Goal: Book appointment/travel/reservation

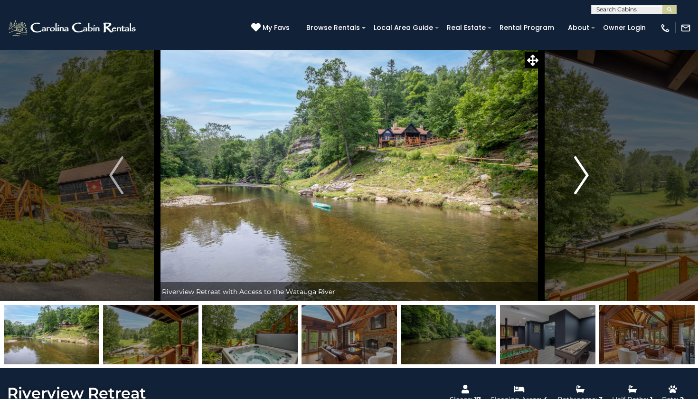
click at [587, 173] on img "Next" at bounding box center [582, 175] width 14 height 38
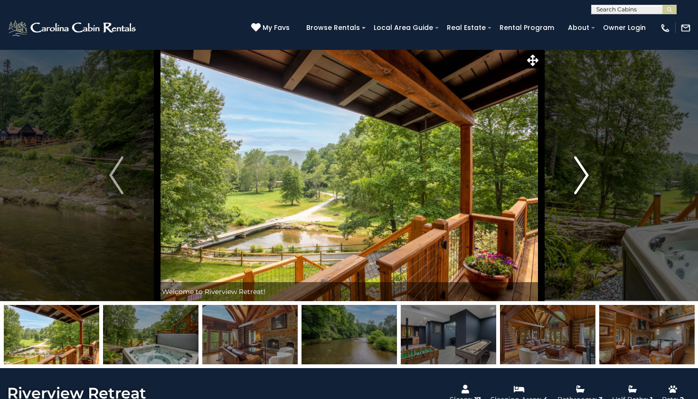
click at [587, 173] on img "Next" at bounding box center [582, 175] width 14 height 38
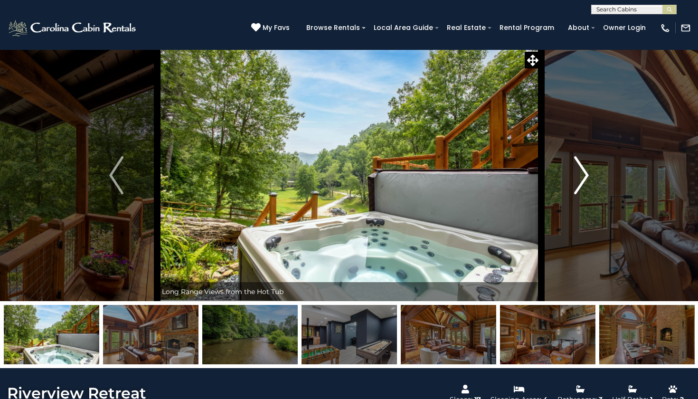
click at [587, 173] on img "Next" at bounding box center [582, 175] width 14 height 38
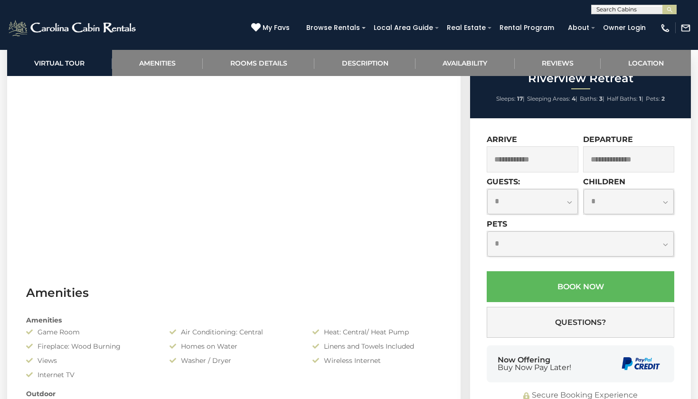
scroll to position [482, 0]
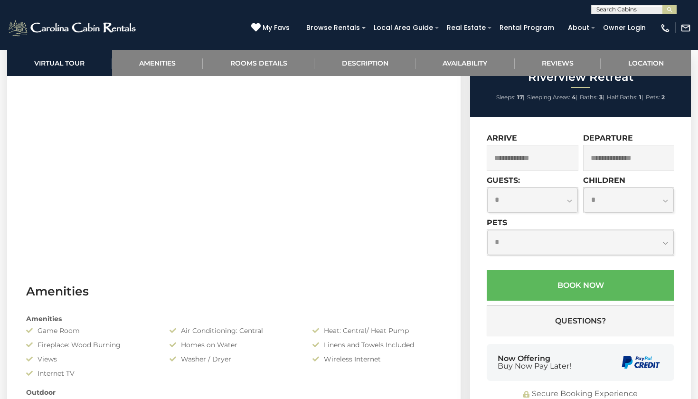
click at [528, 171] on input "text" at bounding box center [533, 158] width 92 height 26
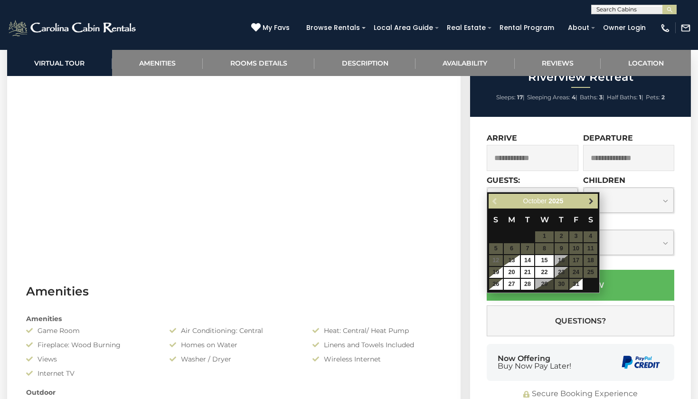
click at [592, 197] on span "Next" at bounding box center [591, 201] width 8 height 8
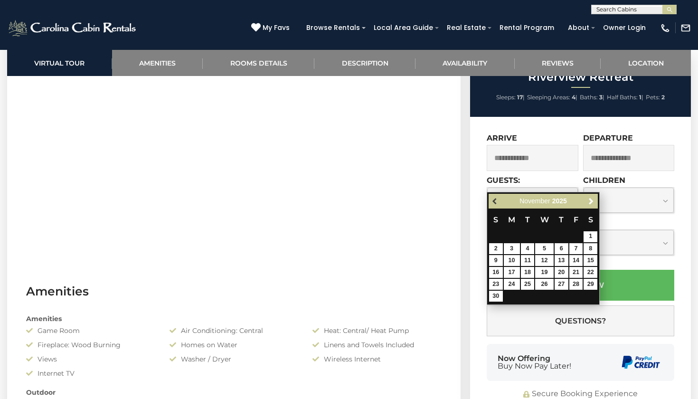
click at [499, 199] on link "Previous" at bounding box center [496, 201] width 12 height 12
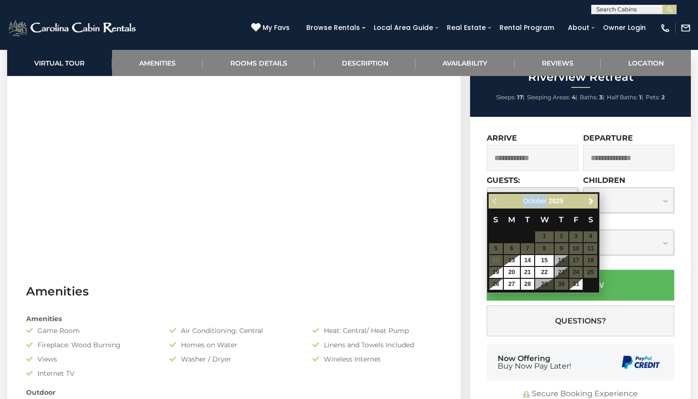
click at [499, 199] on div "Previous Next [DATE]" at bounding box center [543, 201] width 109 height 15
click at [492, 201] on div "Previous Next [DATE]" at bounding box center [543, 201] width 109 height 15
click at [593, 196] on link "Next" at bounding box center [591, 201] width 12 height 12
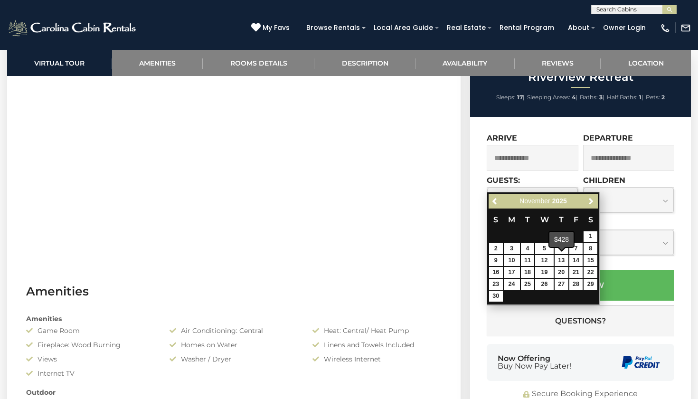
click at [564, 249] on span at bounding box center [562, 248] width 8 height 4
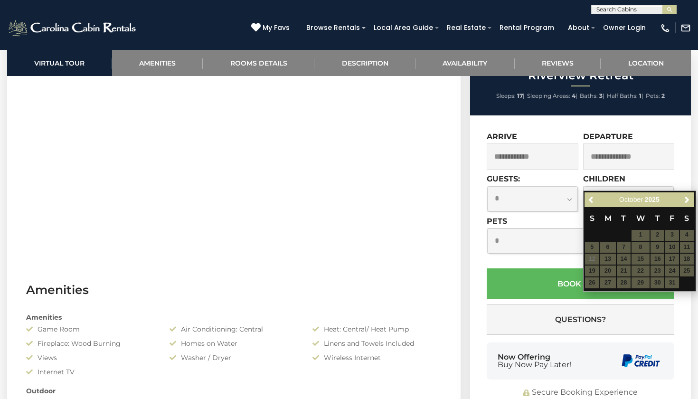
scroll to position [484, 0]
click at [643, 244] on table "S M T W T F S 1 2 3 4 5 6 7 8 9 10 11 12 13 14 15 16 17 18 19 20 21 22 23 24 25…" at bounding box center [638, 248] width 109 height 82
click at [548, 169] on input "text" at bounding box center [533, 156] width 92 height 26
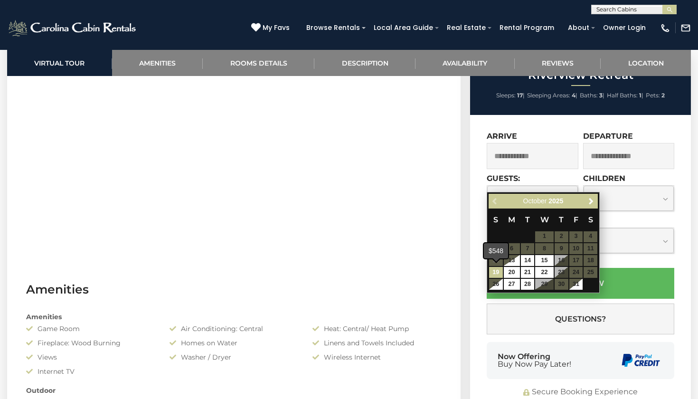
click at [500, 267] on link "19" at bounding box center [496, 272] width 14 height 11
type input "**********"
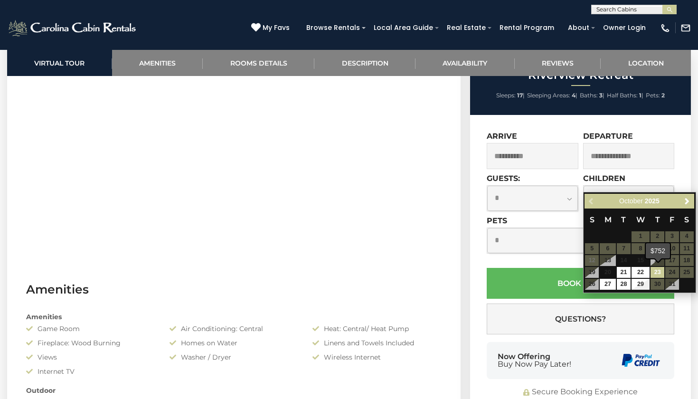
click at [658, 268] on link "23" at bounding box center [657, 272] width 14 height 11
type input "**********"
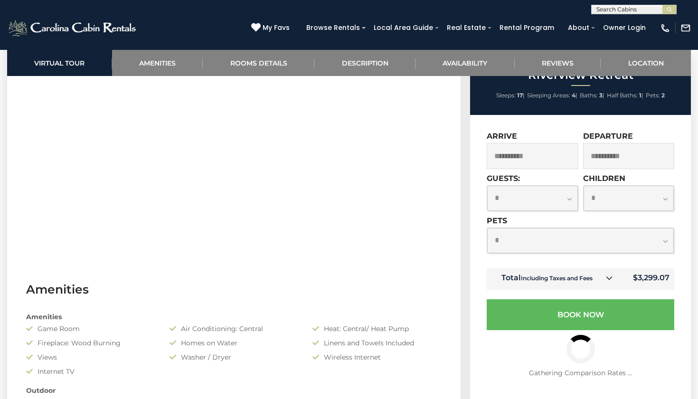
select select "*"
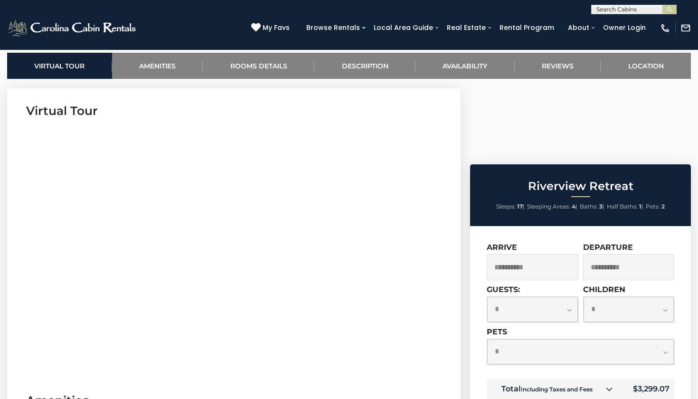
scroll to position [372, 0]
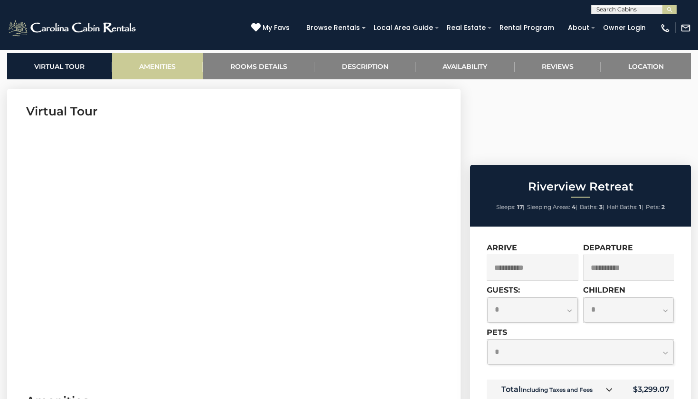
click at [151, 66] on link "Amenities" at bounding box center [157, 66] width 91 height 26
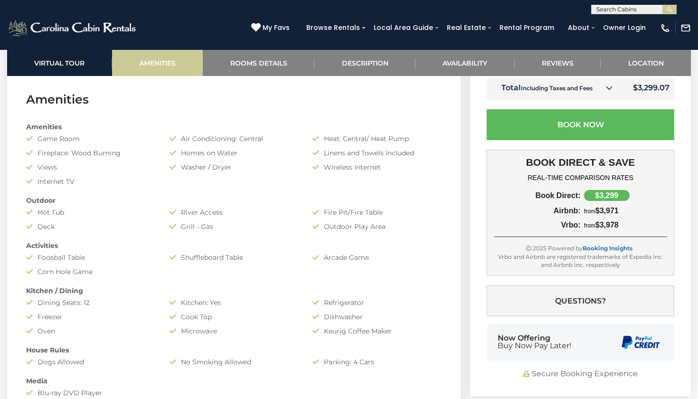
scroll to position [679, 0]
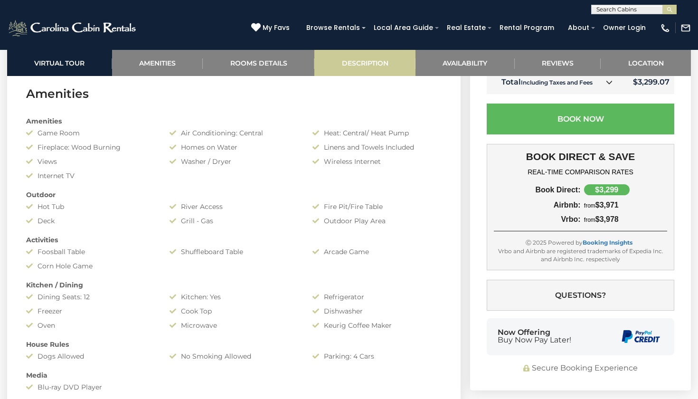
click at [355, 64] on link "Description" at bounding box center [364, 63] width 101 height 26
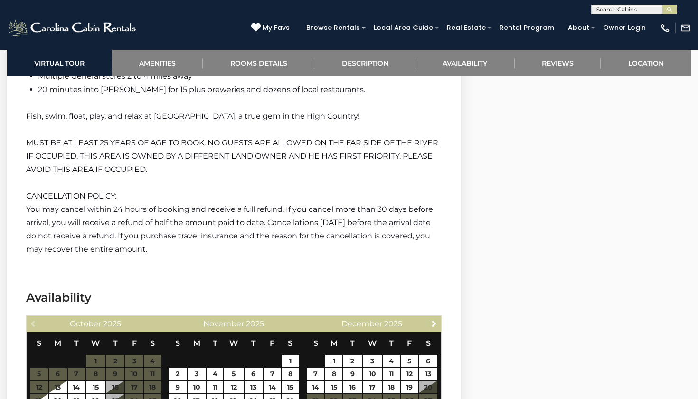
scroll to position [2502, 0]
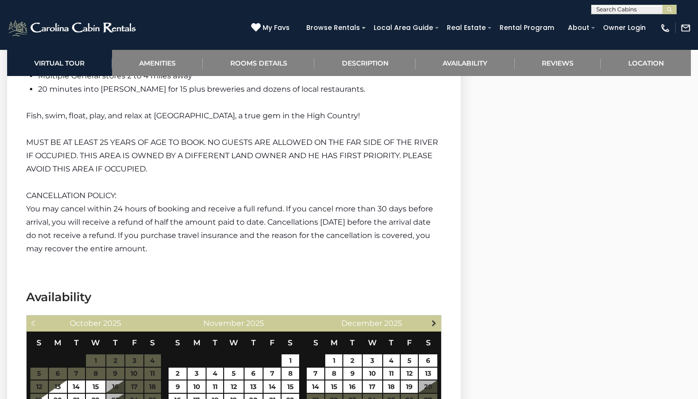
click at [435, 319] on span "Next" at bounding box center [434, 323] width 8 height 8
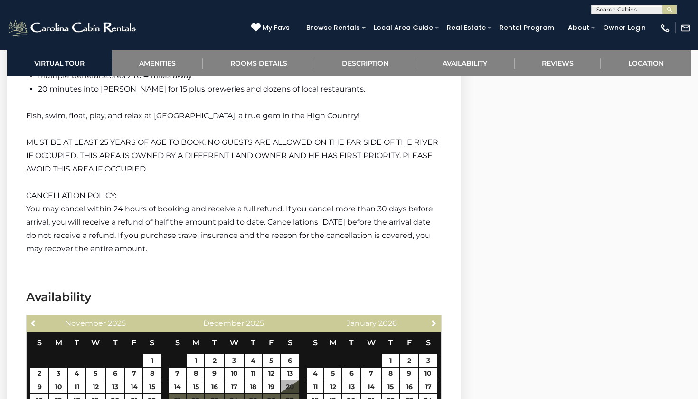
click at [435, 319] on span "Next" at bounding box center [434, 323] width 8 height 8
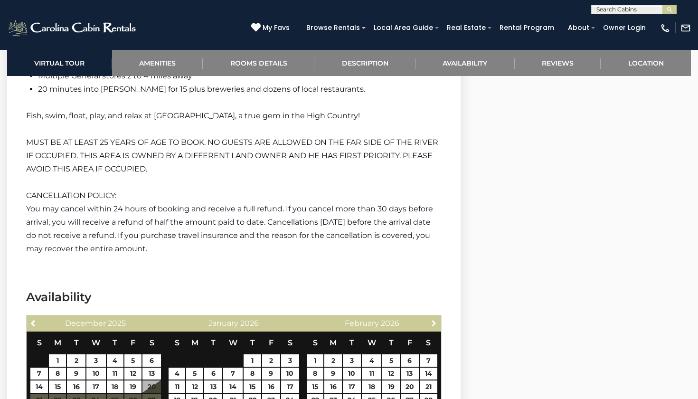
click at [435, 319] on span "Next" at bounding box center [434, 323] width 8 height 8
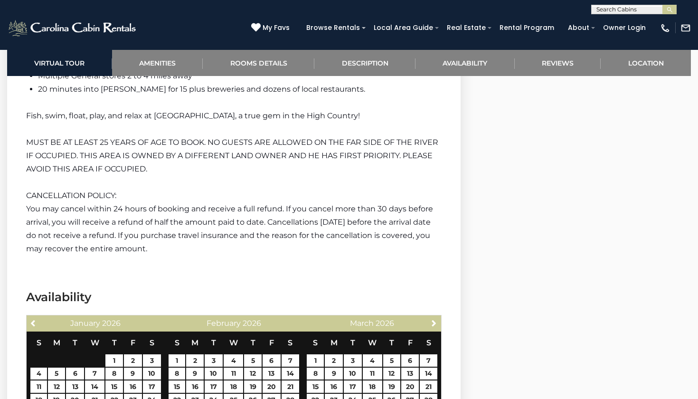
click at [435, 319] on span "Next" at bounding box center [434, 323] width 8 height 8
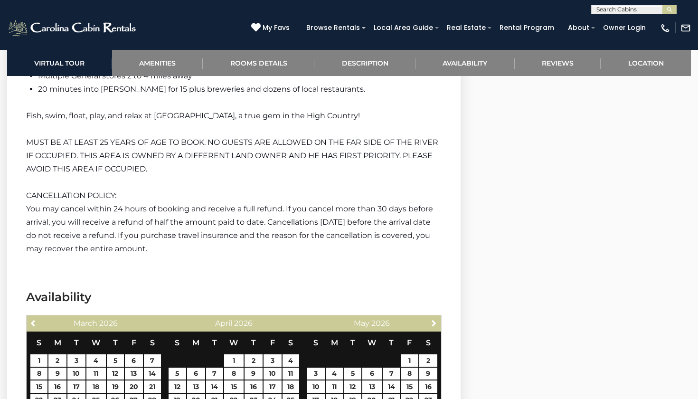
click at [435, 319] on span "Next" at bounding box center [434, 323] width 8 height 8
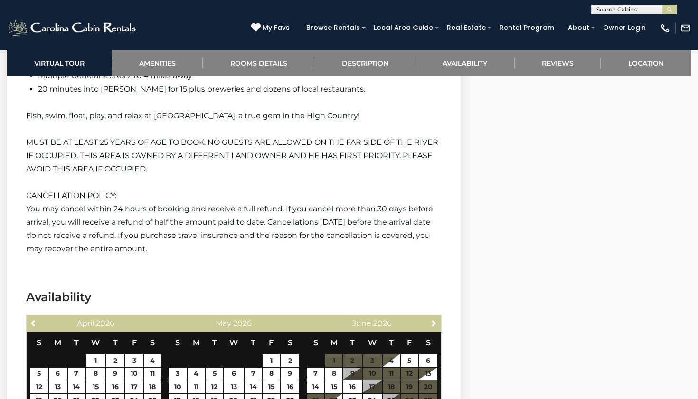
click at [435, 319] on span "Next" at bounding box center [434, 323] width 8 height 8
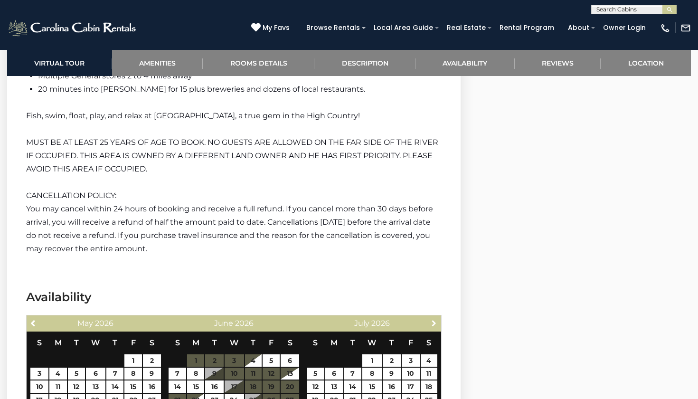
click at [435, 319] on span "Next" at bounding box center [434, 323] width 8 height 8
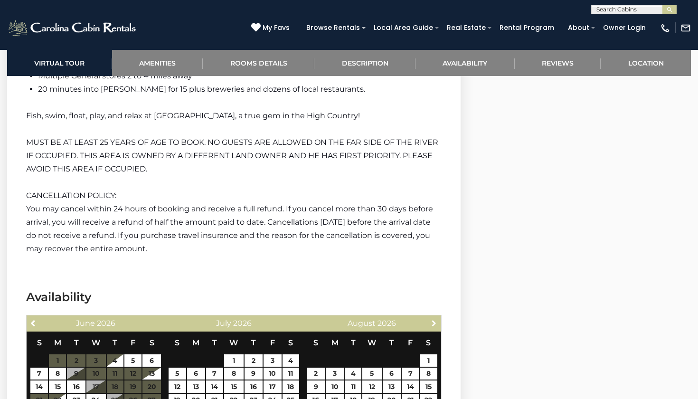
click at [435, 319] on span "Next" at bounding box center [434, 323] width 8 height 8
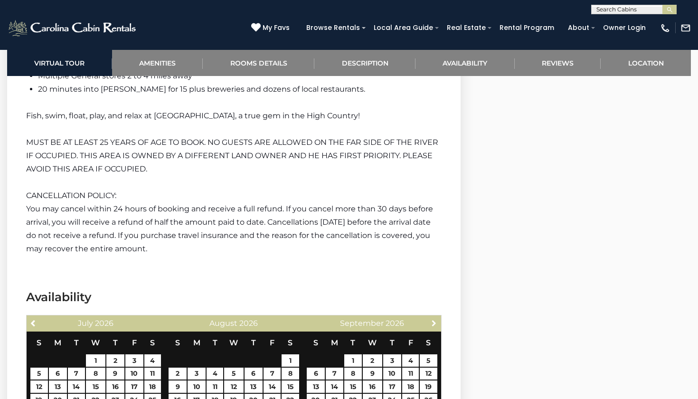
click at [435, 319] on span "Next" at bounding box center [434, 323] width 8 height 8
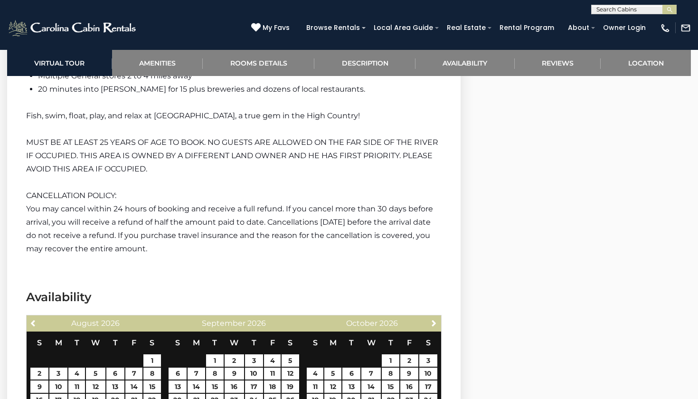
click at [435, 319] on span "Next" at bounding box center [434, 323] width 8 height 8
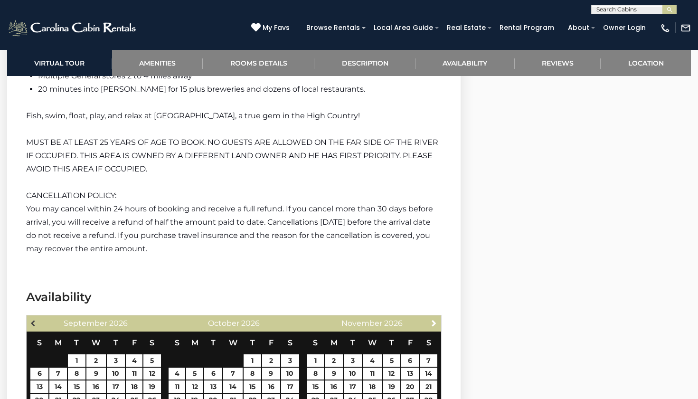
click at [29, 317] on link "Previous" at bounding box center [34, 323] width 12 height 12
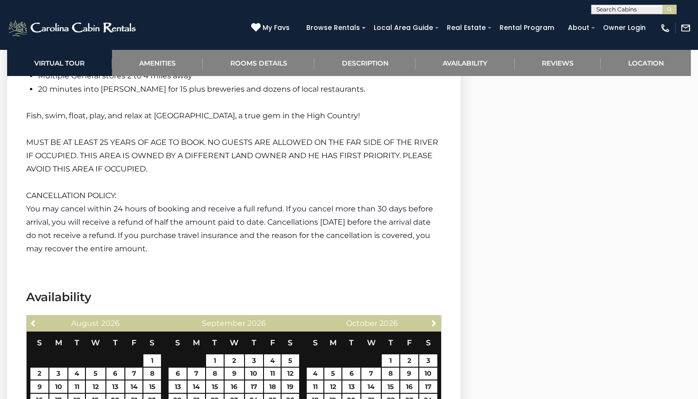
click at [29, 317] on link "Previous" at bounding box center [34, 323] width 12 height 12
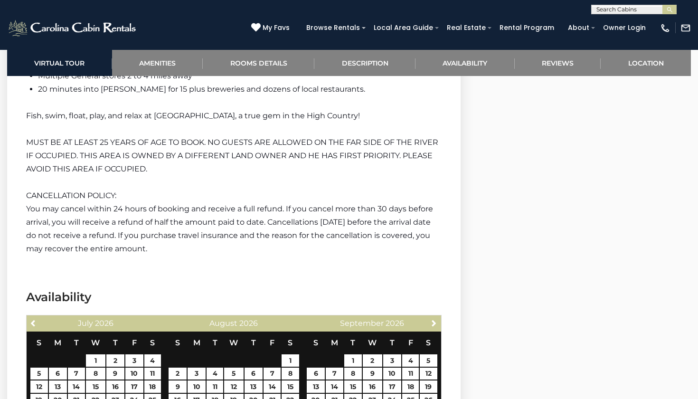
click at [29, 317] on link "Previous" at bounding box center [34, 323] width 12 height 12
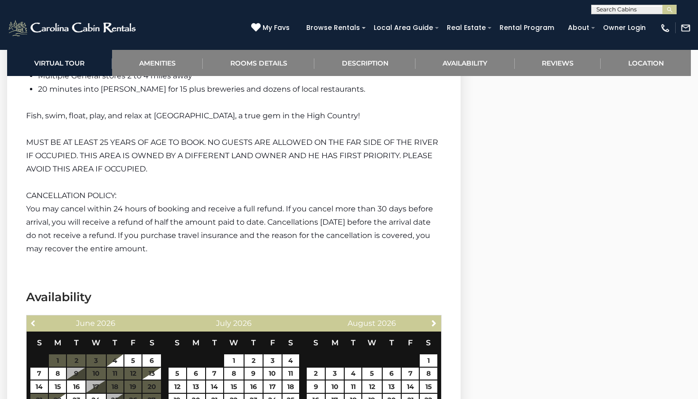
click at [29, 317] on link "Previous" at bounding box center [34, 323] width 12 height 12
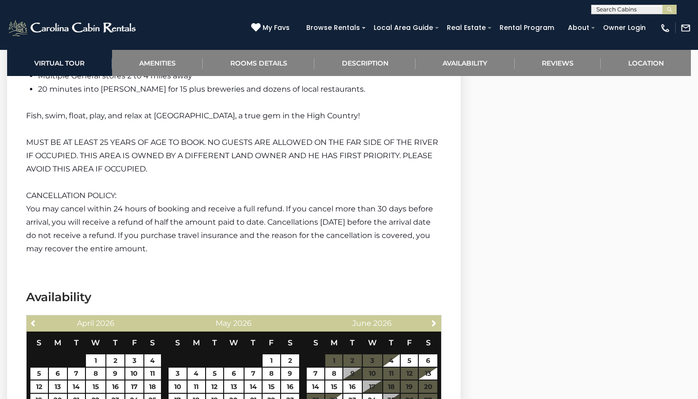
click at [29, 317] on link "Previous" at bounding box center [34, 323] width 12 height 12
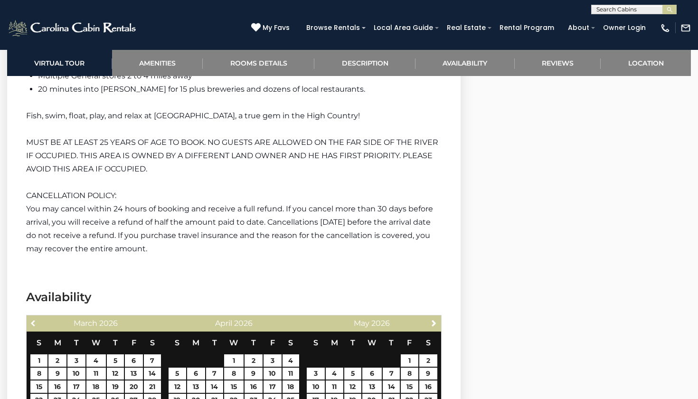
click at [29, 317] on link "Previous" at bounding box center [34, 323] width 12 height 12
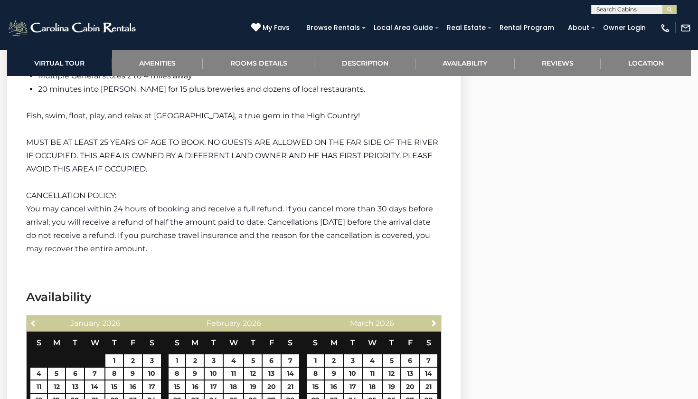
click at [29, 317] on link "Previous" at bounding box center [34, 323] width 12 height 12
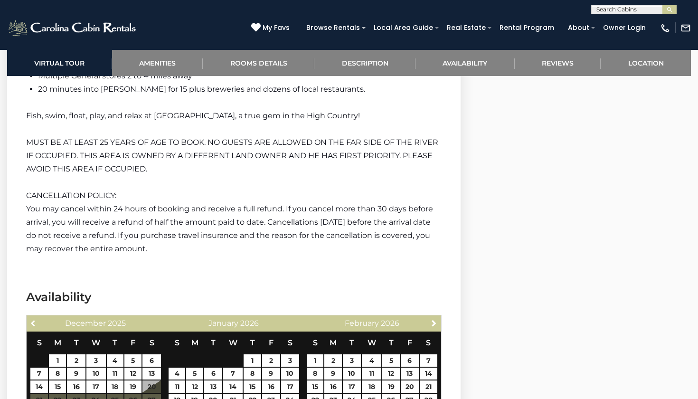
click at [29, 317] on link "Previous" at bounding box center [34, 323] width 12 height 12
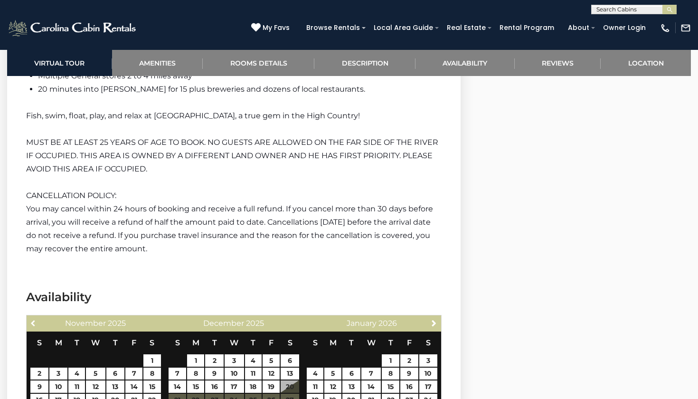
click at [29, 317] on link "Previous" at bounding box center [34, 323] width 12 height 12
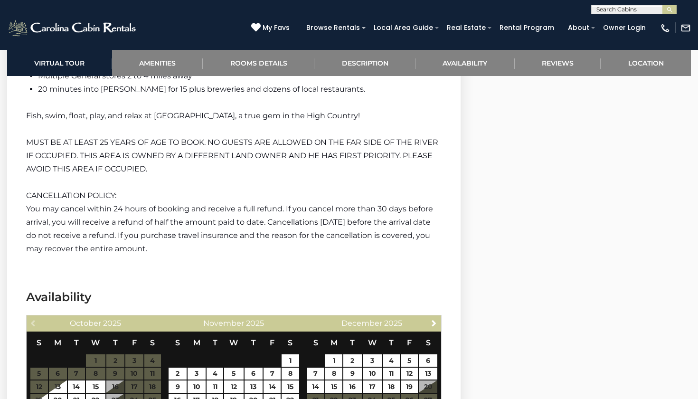
click at [30, 315] on div "Previous [DATE]" at bounding box center [96, 323] width 138 height 16
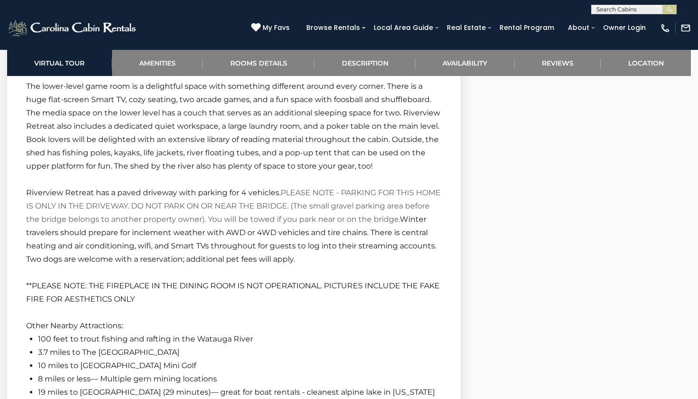
scroll to position [1839, 0]
click at [85, 61] on link "Virtual Tour" at bounding box center [59, 63] width 105 height 26
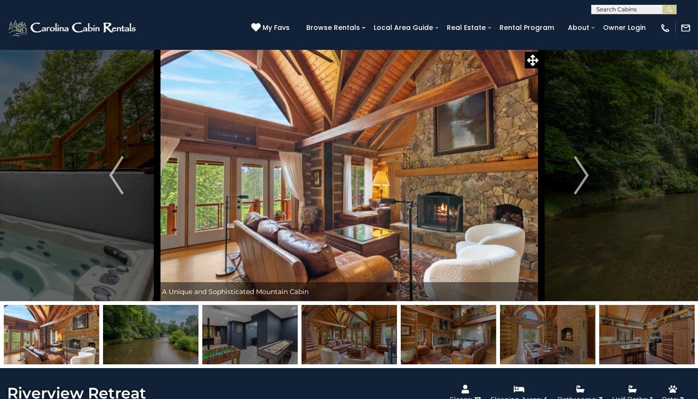
scroll to position [0, 0]
click at [579, 179] on img "Next" at bounding box center [582, 175] width 14 height 38
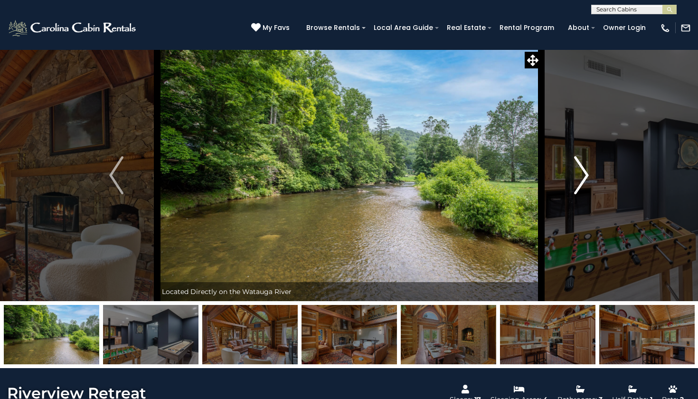
click at [579, 179] on img "Next" at bounding box center [582, 175] width 14 height 38
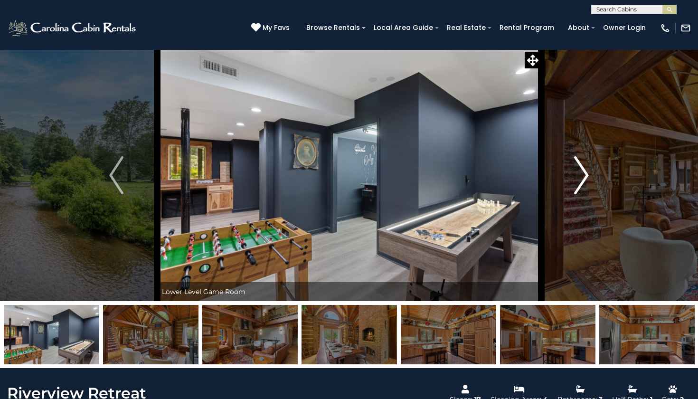
click at [579, 179] on img "Next" at bounding box center [582, 175] width 14 height 38
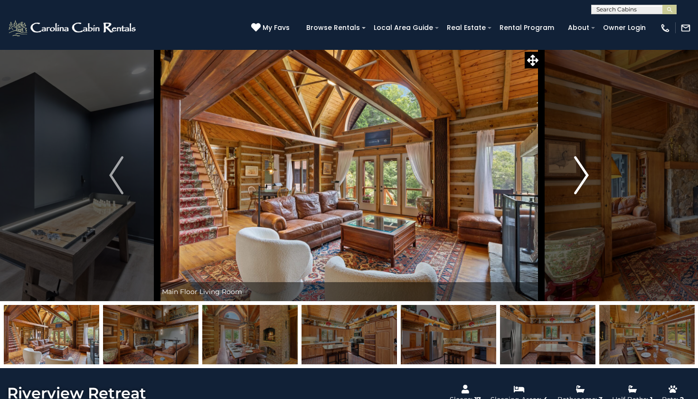
click at [579, 179] on img "Next" at bounding box center [582, 175] width 14 height 38
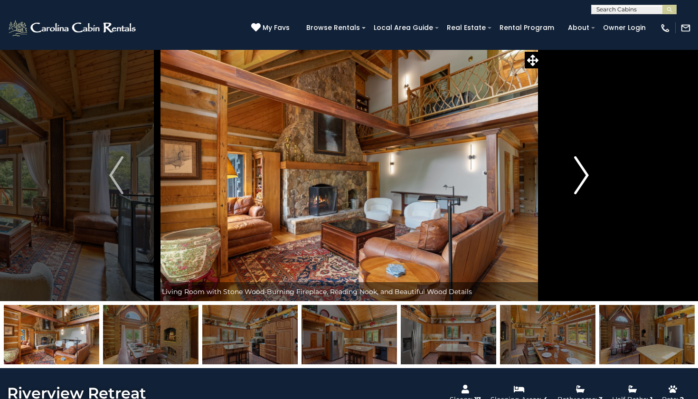
click at [579, 179] on img "Next" at bounding box center [582, 175] width 14 height 38
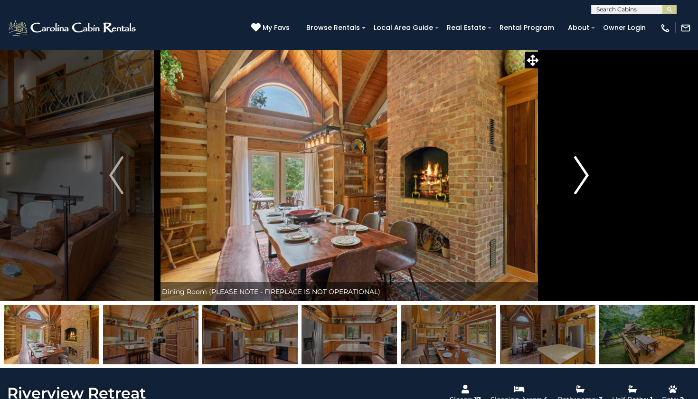
click at [579, 179] on img "Next" at bounding box center [582, 175] width 14 height 38
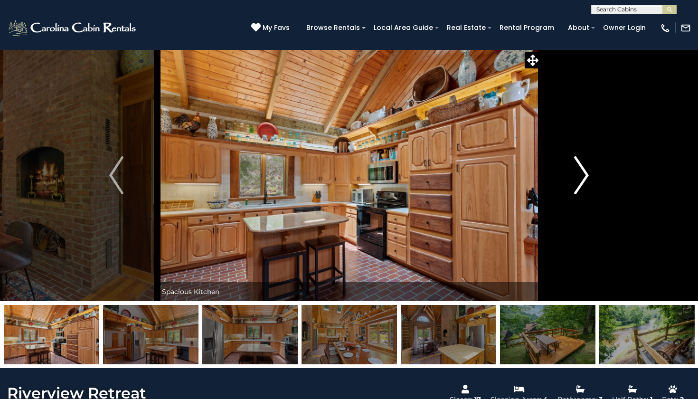
click at [579, 179] on img "Next" at bounding box center [582, 175] width 14 height 38
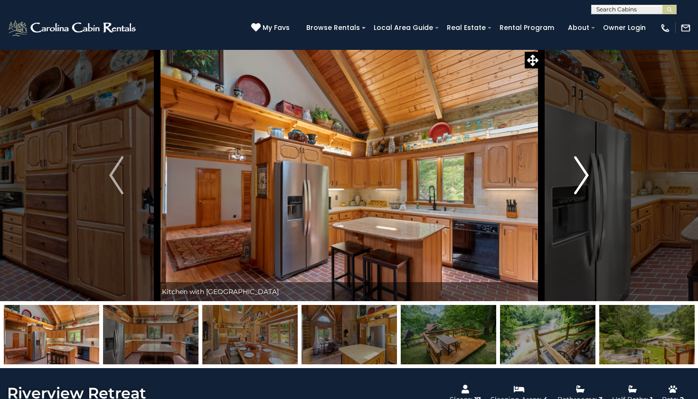
click at [579, 179] on img "Next" at bounding box center [582, 175] width 14 height 38
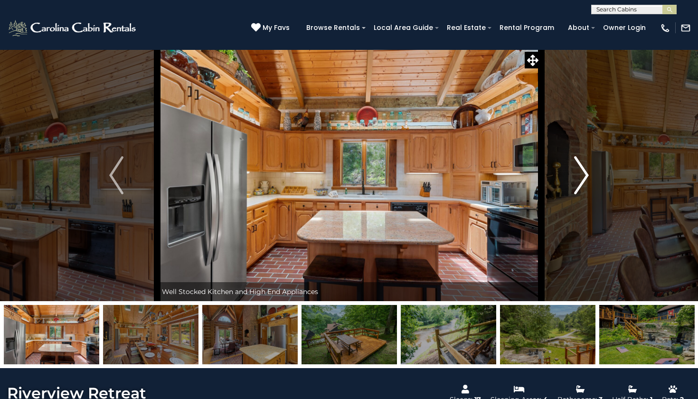
click at [579, 179] on img "Next" at bounding box center [582, 175] width 14 height 38
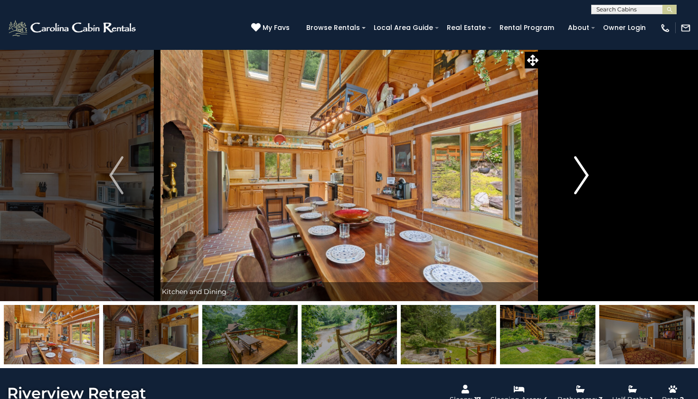
click at [579, 179] on img "Next" at bounding box center [582, 175] width 14 height 38
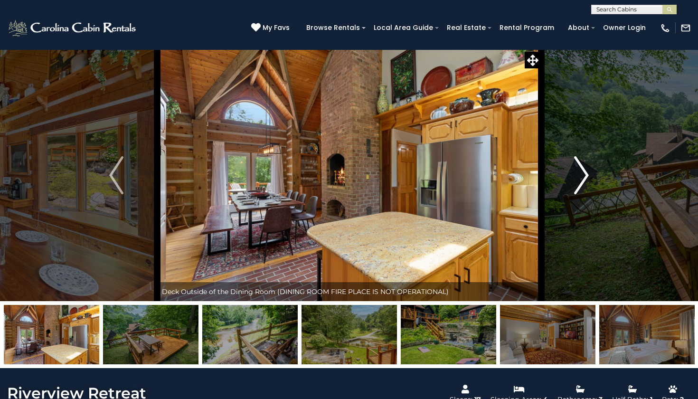
click at [579, 179] on img "Next" at bounding box center [582, 175] width 14 height 38
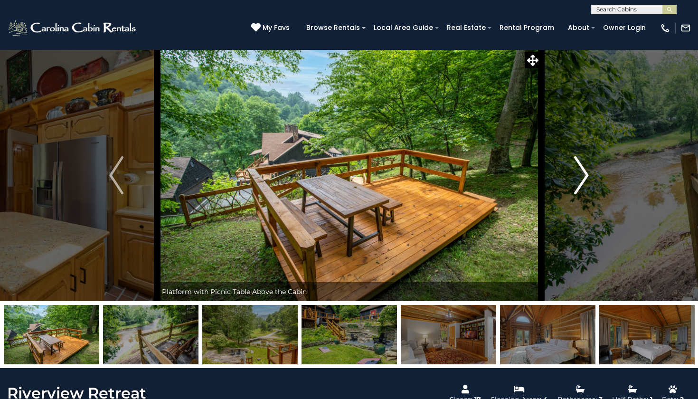
click at [579, 179] on img "Next" at bounding box center [582, 175] width 14 height 38
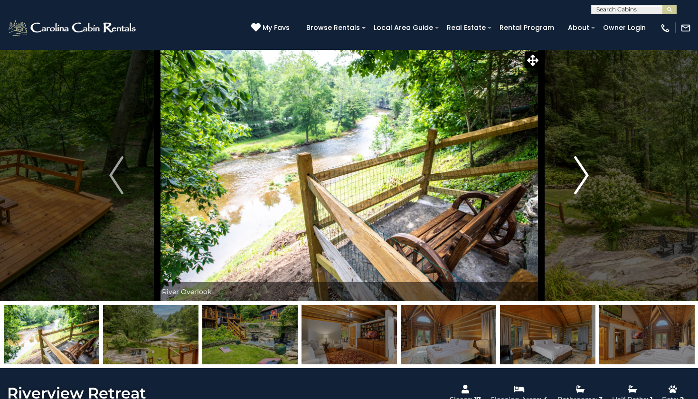
click at [579, 179] on img "Next" at bounding box center [582, 175] width 14 height 38
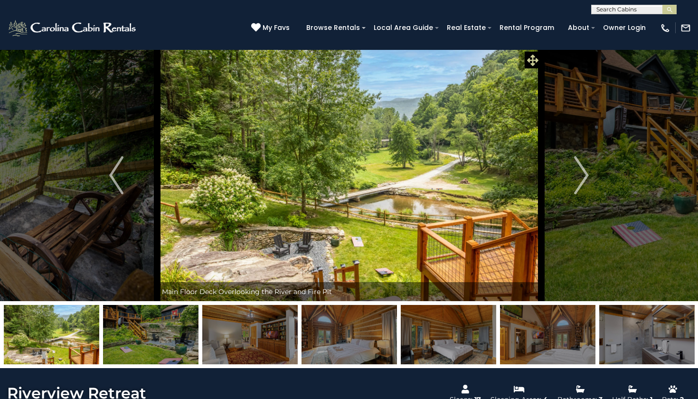
click at [531, 58] on icon at bounding box center [532, 60] width 11 height 11
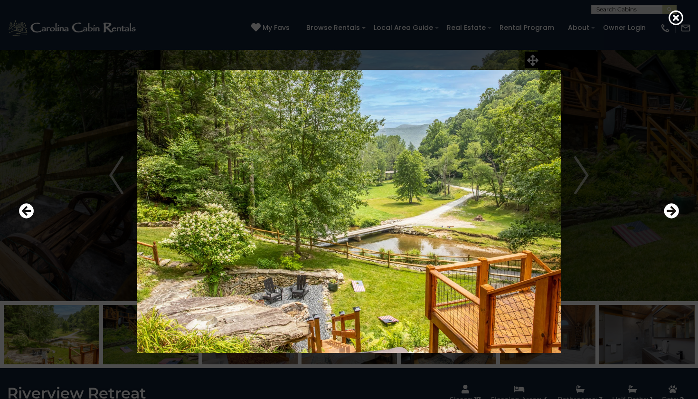
click at [583, 179] on img at bounding box center [349, 211] width 571 height 283
click at [533, 64] on div at bounding box center [348, 211] width 669 height 359
click at [577, 177] on img at bounding box center [349, 211] width 571 height 283
click at [668, 210] on icon "Next" at bounding box center [671, 210] width 15 height 15
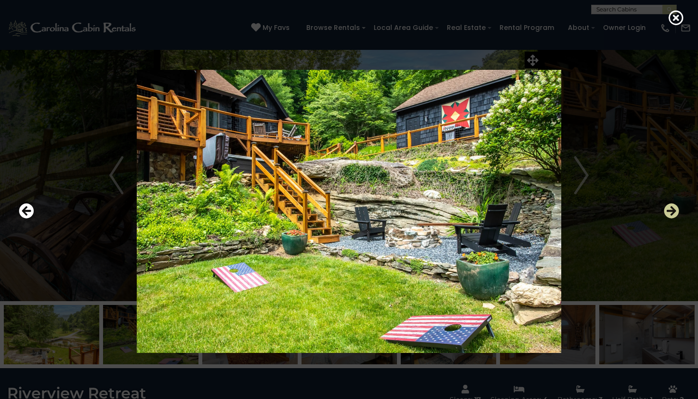
click at [668, 210] on icon "Next" at bounding box center [671, 210] width 15 height 15
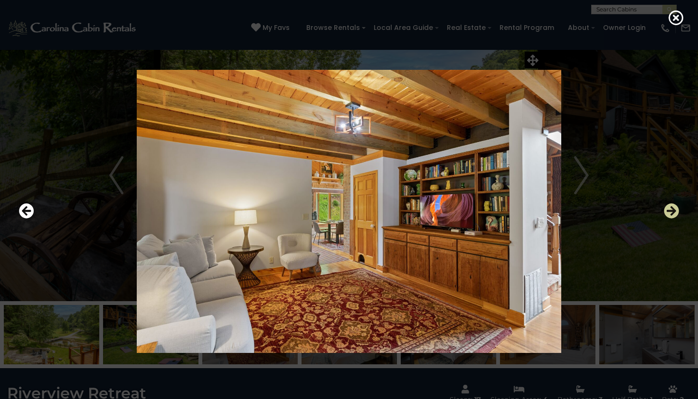
click at [668, 210] on icon "Next" at bounding box center [671, 210] width 15 height 15
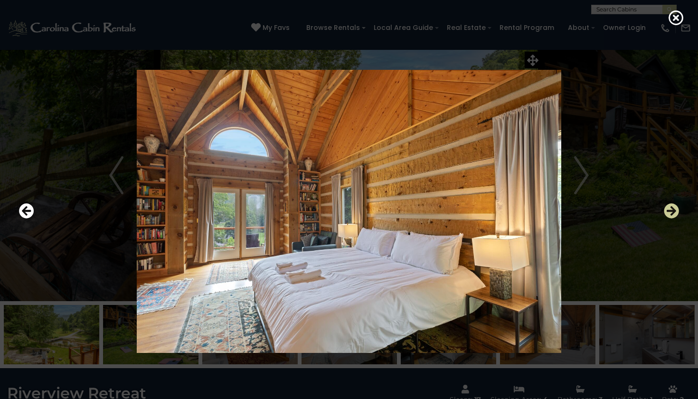
click at [668, 210] on icon "Next" at bounding box center [671, 210] width 15 height 15
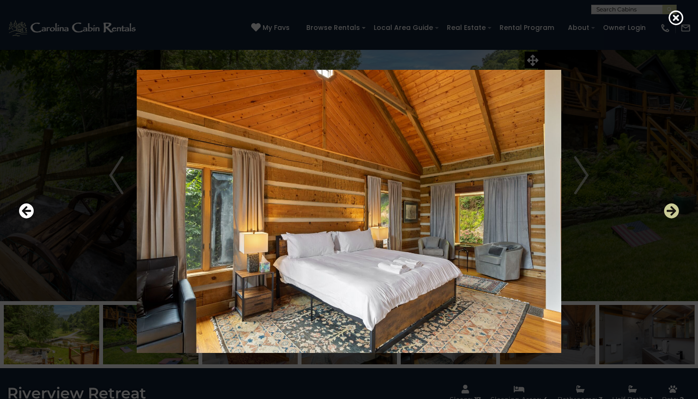
click at [668, 210] on icon "Next" at bounding box center [671, 210] width 15 height 15
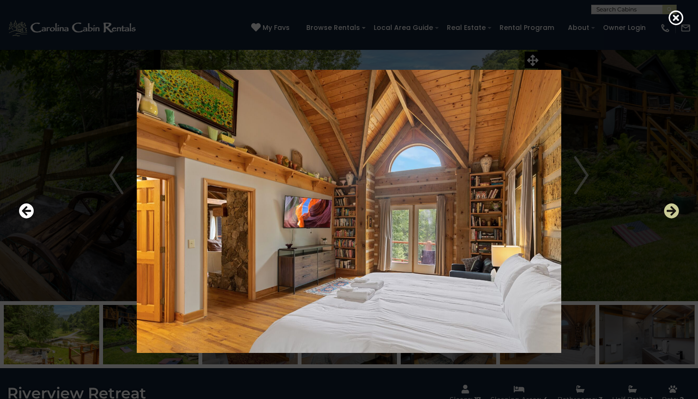
click at [668, 210] on icon "Next" at bounding box center [671, 210] width 15 height 15
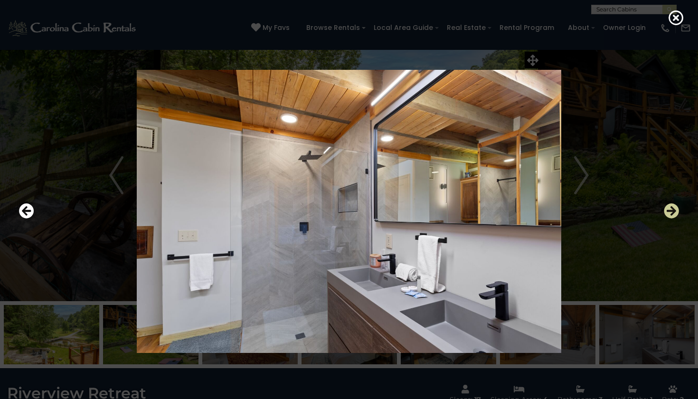
click at [668, 210] on icon "Next" at bounding box center [671, 210] width 15 height 15
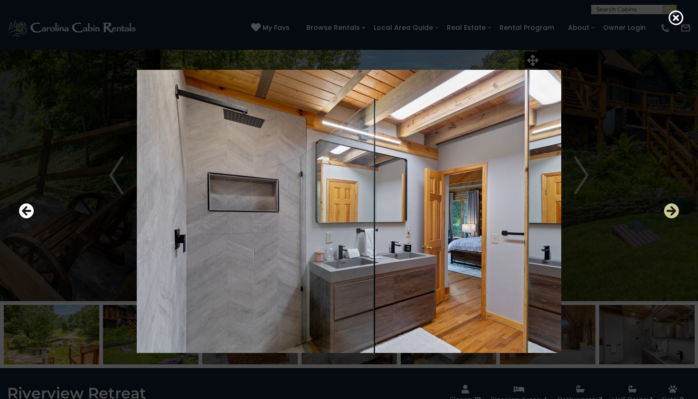
click at [668, 210] on icon "Next" at bounding box center [671, 210] width 15 height 15
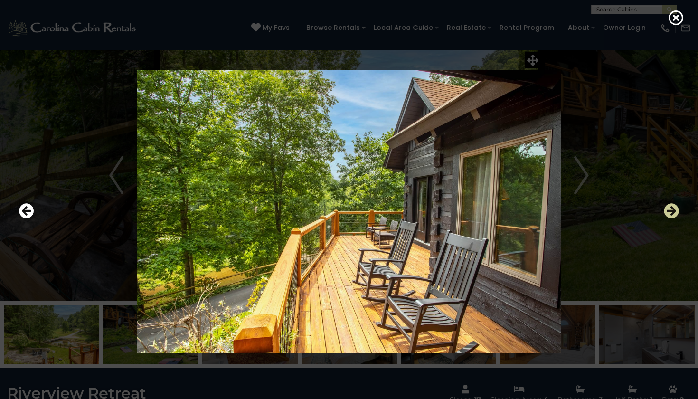
click at [668, 210] on icon "Next" at bounding box center [671, 210] width 15 height 15
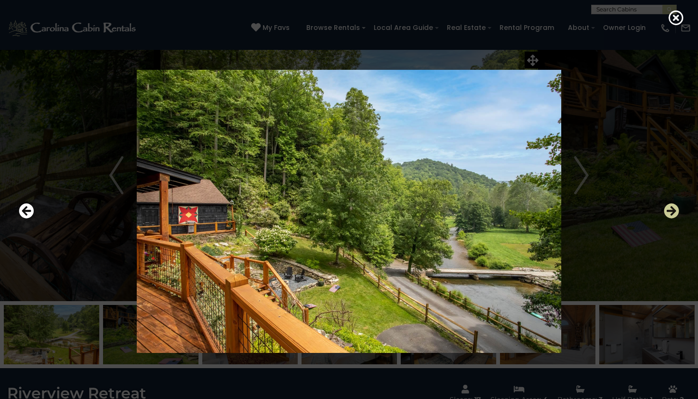
click at [668, 210] on icon "Next" at bounding box center [671, 210] width 15 height 15
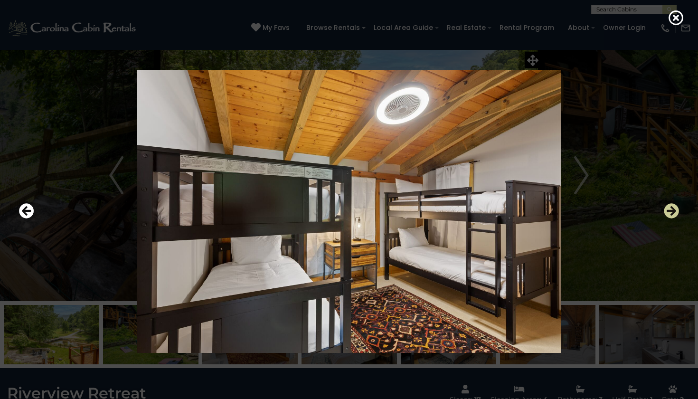
click at [668, 210] on icon "Next" at bounding box center [671, 210] width 15 height 15
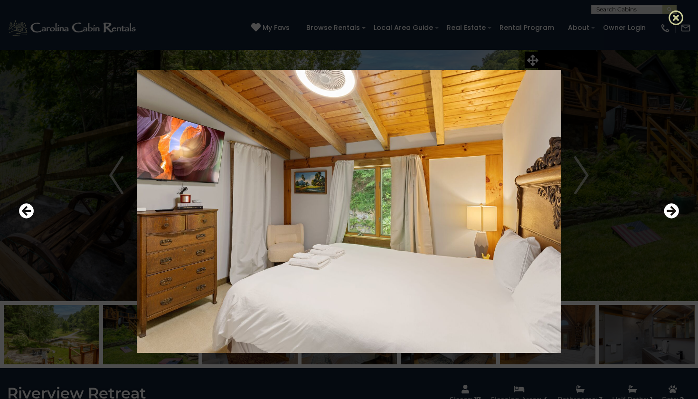
click at [673, 20] on icon at bounding box center [676, 17] width 15 height 15
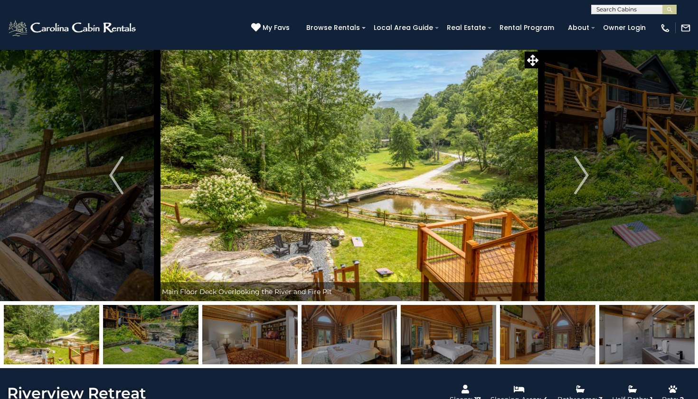
click at [287, 24] on span "My Favs" at bounding box center [276, 28] width 27 height 10
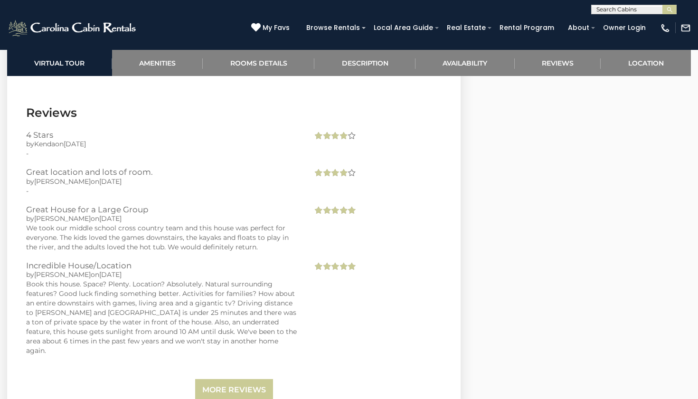
scroll to position [2869, 0]
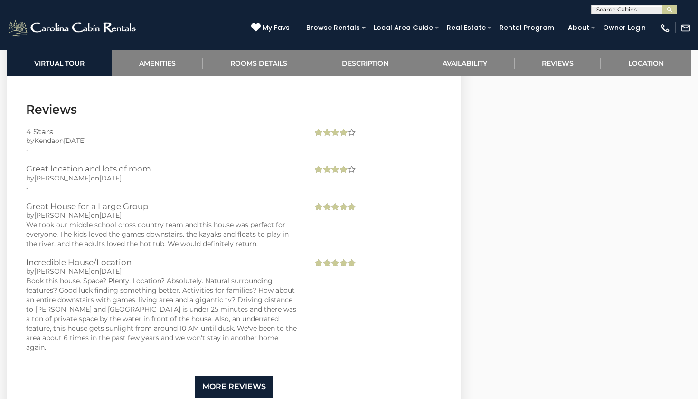
click at [245, 376] on link "More Reviews" at bounding box center [234, 387] width 78 height 22
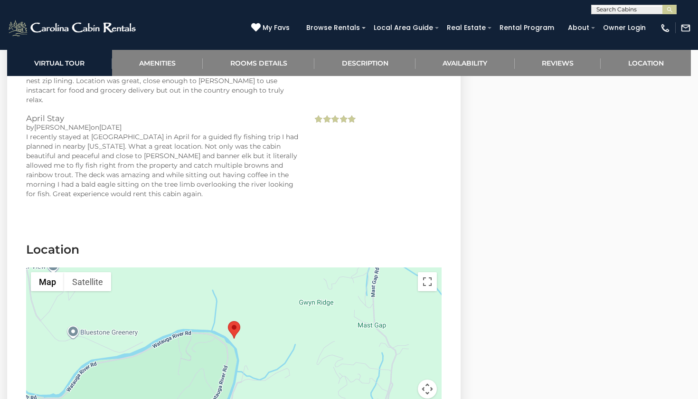
scroll to position [3810, 0]
click at [104, 265] on div at bounding box center [233, 336] width 415 height 142
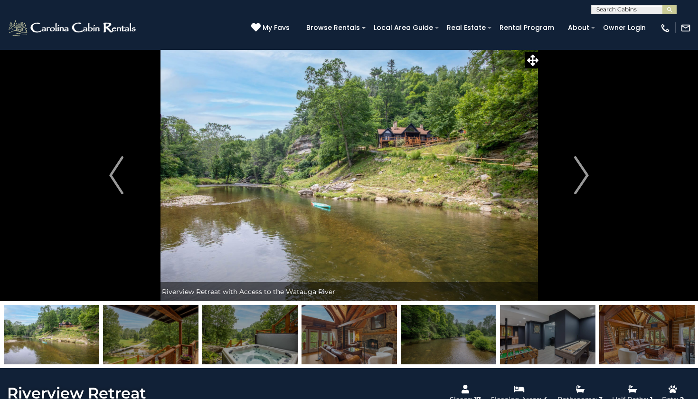
scroll to position [0, 0]
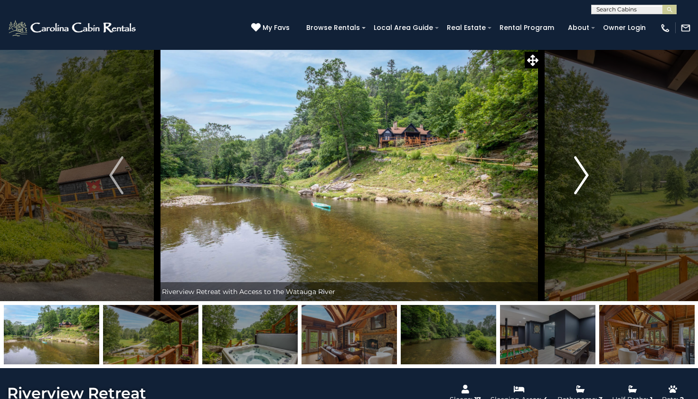
click at [590, 178] on button "Next" at bounding box center [581, 175] width 81 height 252
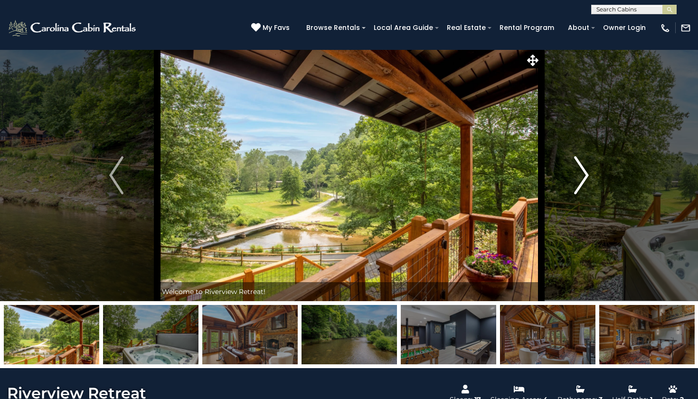
click at [590, 178] on button "Next" at bounding box center [581, 175] width 81 height 252
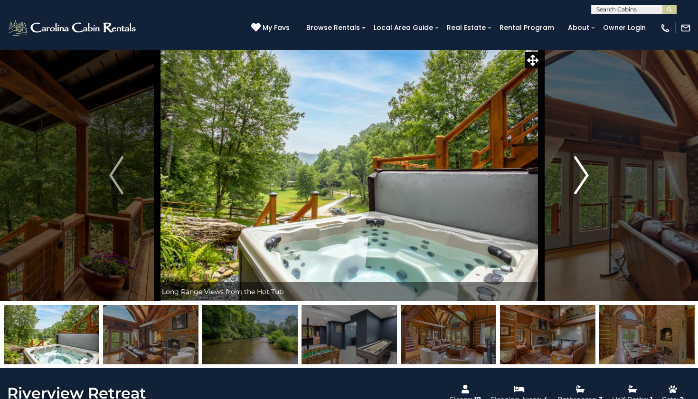
click at [590, 178] on button "Next" at bounding box center [581, 175] width 81 height 252
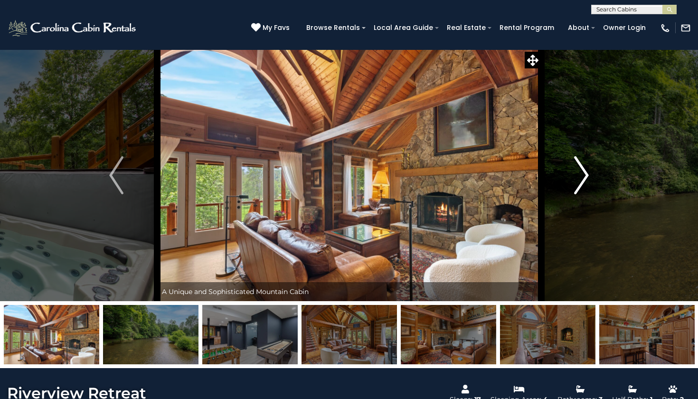
click at [590, 178] on button "Next" at bounding box center [581, 175] width 81 height 252
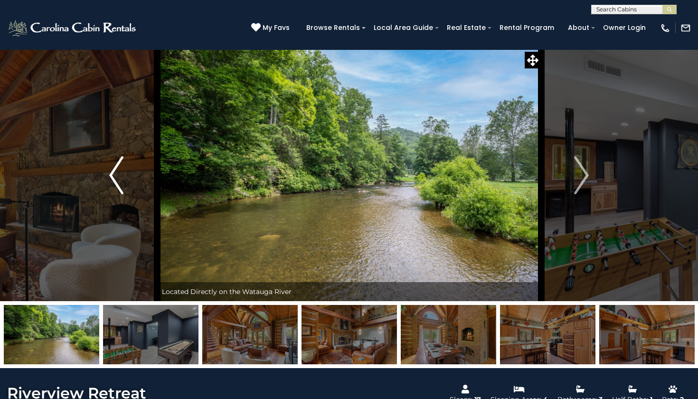
click at [117, 179] on img "Previous" at bounding box center [116, 175] width 14 height 38
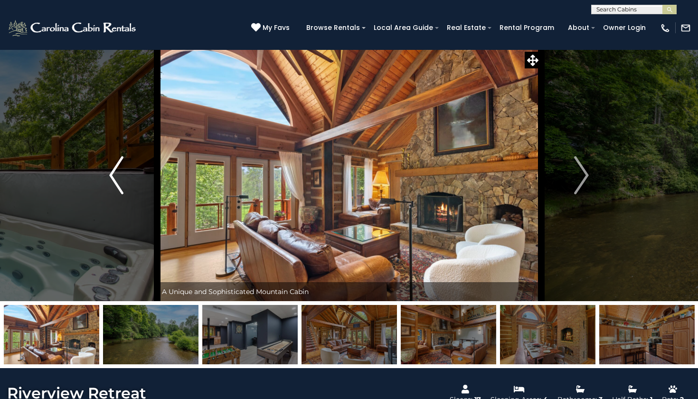
click at [117, 179] on img "Previous" at bounding box center [116, 175] width 14 height 38
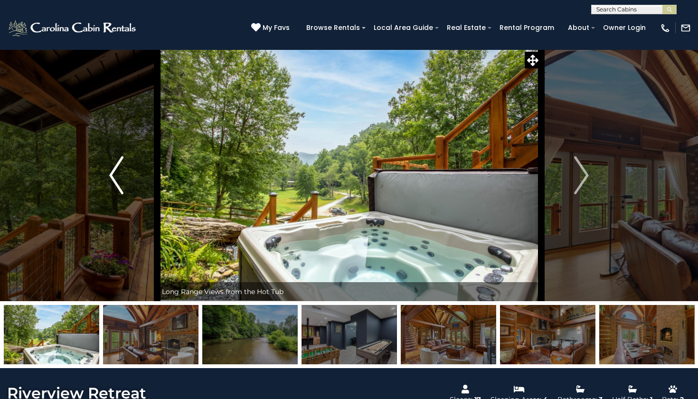
click at [117, 179] on img "Previous" at bounding box center [116, 175] width 14 height 38
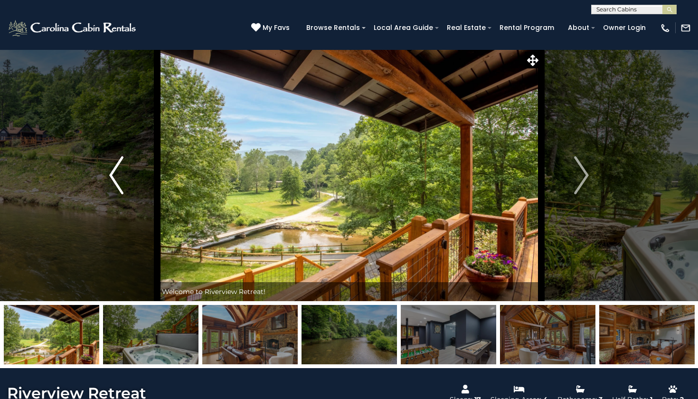
click at [117, 179] on img "Previous" at bounding box center [116, 175] width 14 height 38
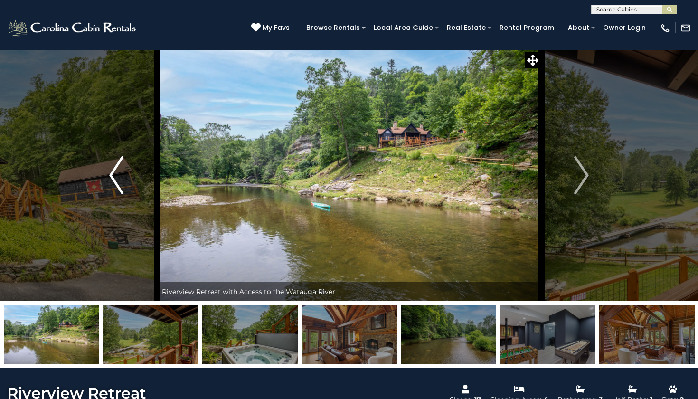
click at [117, 179] on img "Previous" at bounding box center [116, 175] width 14 height 38
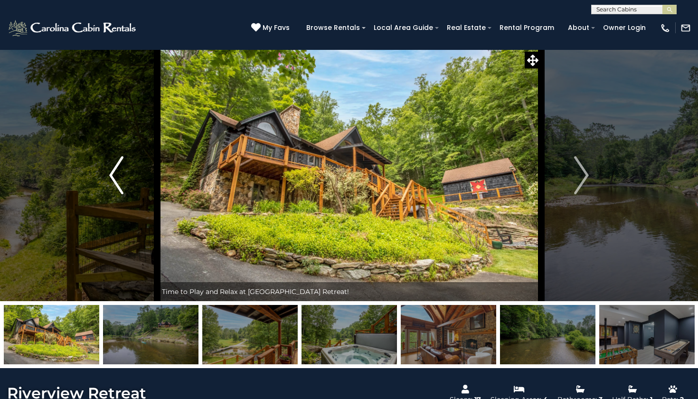
click at [117, 179] on img "Previous" at bounding box center [116, 175] width 14 height 38
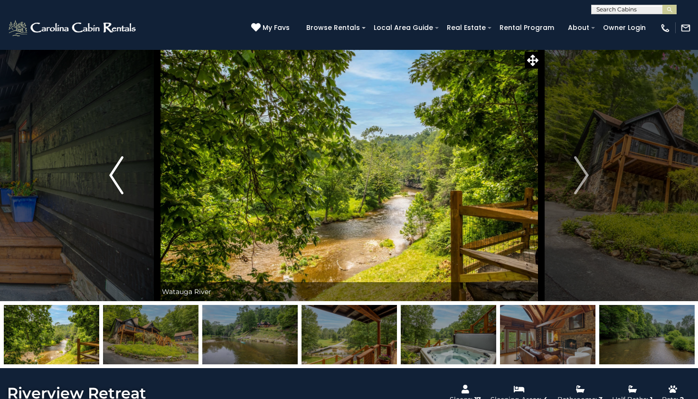
click at [117, 179] on img "Previous" at bounding box center [116, 175] width 14 height 38
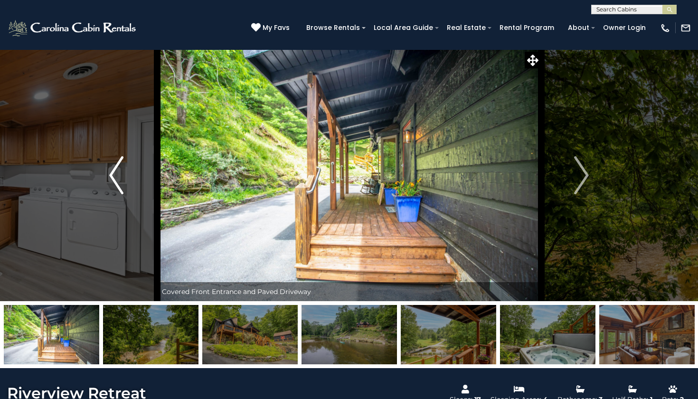
click at [117, 179] on img "Previous" at bounding box center [116, 175] width 14 height 38
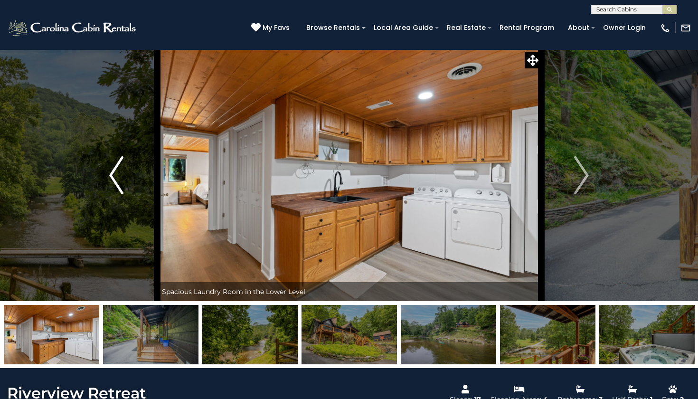
click at [117, 179] on img "Previous" at bounding box center [116, 175] width 14 height 38
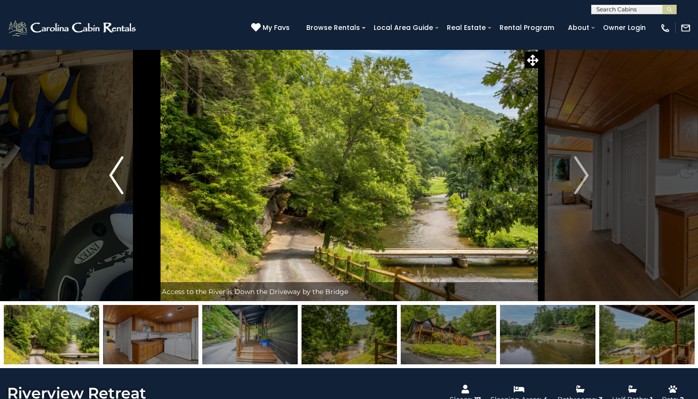
click at [117, 179] on img "Previous" at bounding box center [116, 175] width 14 height 38
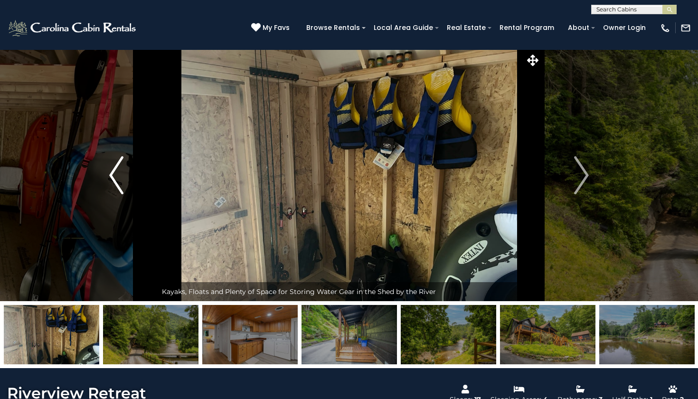
click at [117, 179] on img "Previous" at bounding box center [116, 175] width 14 height 38
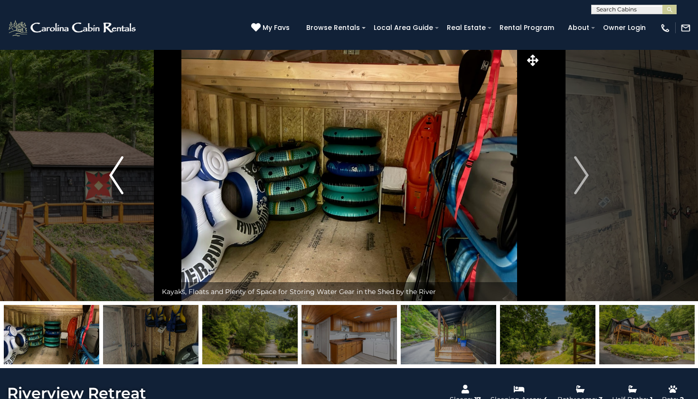
click at [117, 179] on img "Previous" at bounding box center [116, 175] width 14 height 38
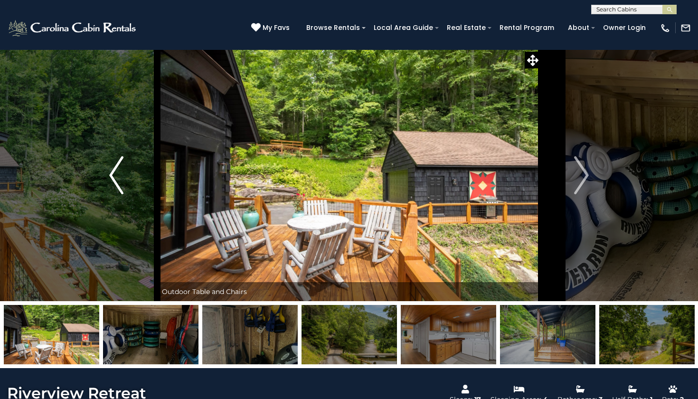
click at [117, 179] on img "Previous" at bounding box center [116, 175] width 14 height 38
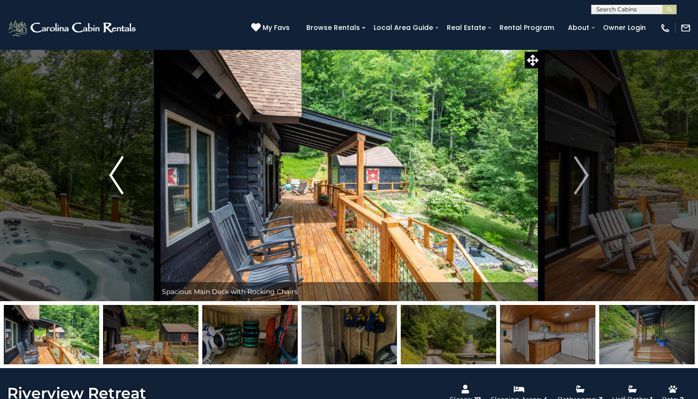
click at [117, 179] on img "Previous" at bounding box center [116, 175] width 14 height 38
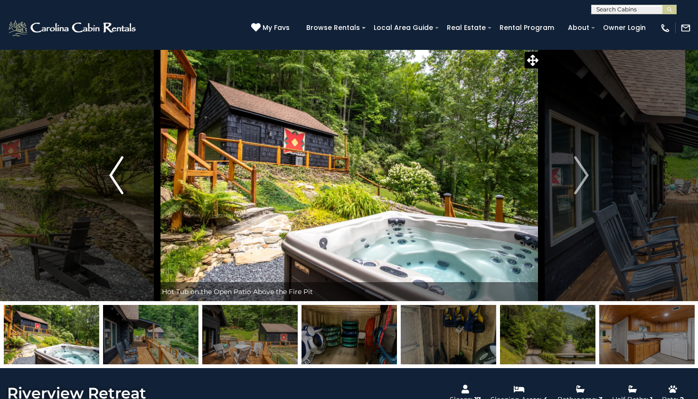
click at [117, 179] on img "Previous" at bounding box center [116, 175] width 14 height 38
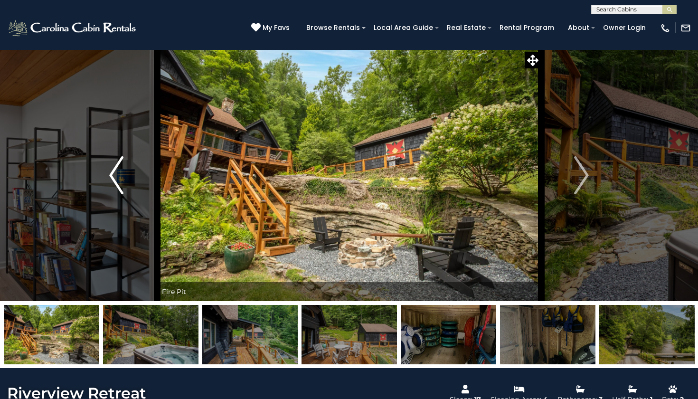
click at [117, 179] on img "Previous" at bounding box center [116, 175] width 14 height 38
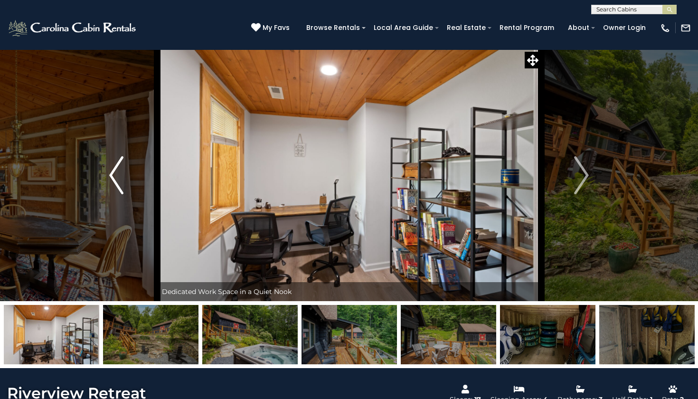
click at [117, 179] on img "Previous" at bounding box center [116, 175] width 14 height 38
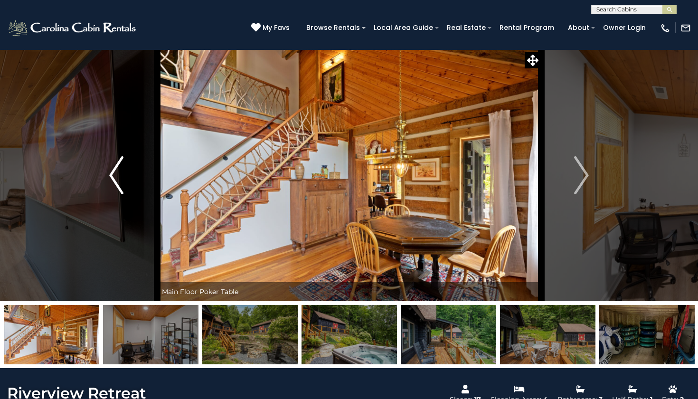
click at [117, 179] on img "Previous" at bounding box center [116, 175] width 14 height 38
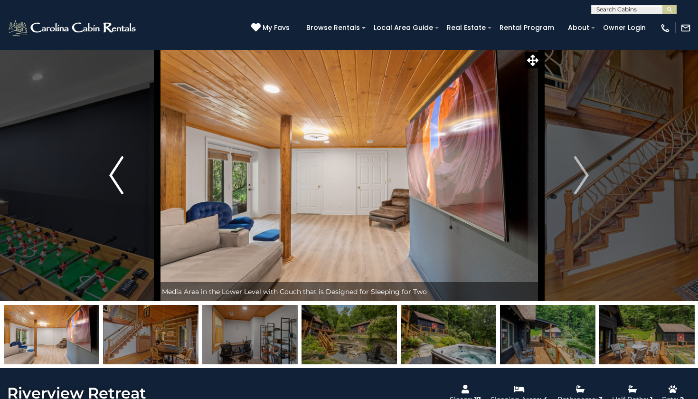
click at [117, 179] on img "Previous" at bounding box center [116, 175] width 14 height 38
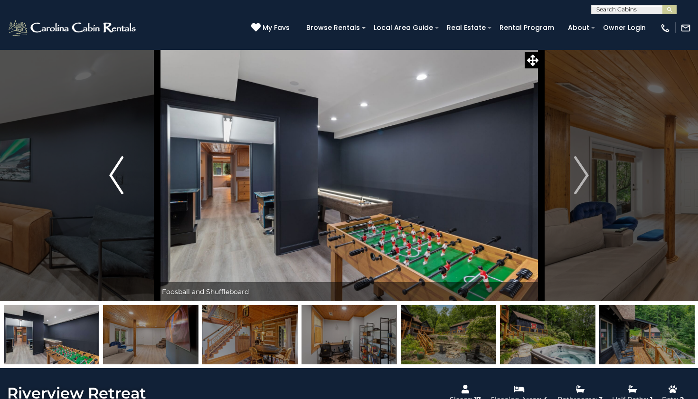
click at [117, 179] on img "Previous" at bounding box center [116, 175] width 14 height 38
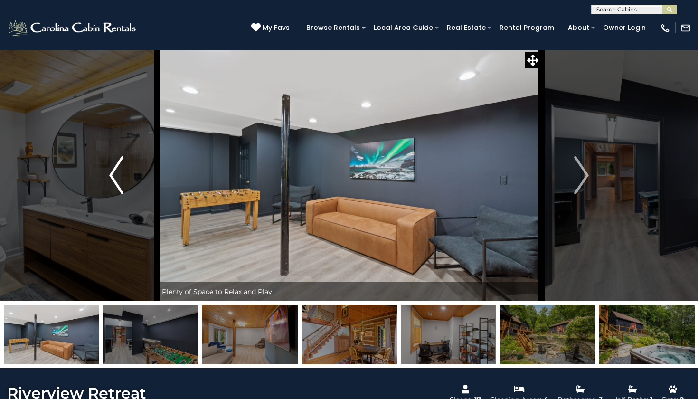
click at [117, 179] on img "Previous" at bounding box center [116, 175] width 14 height 38
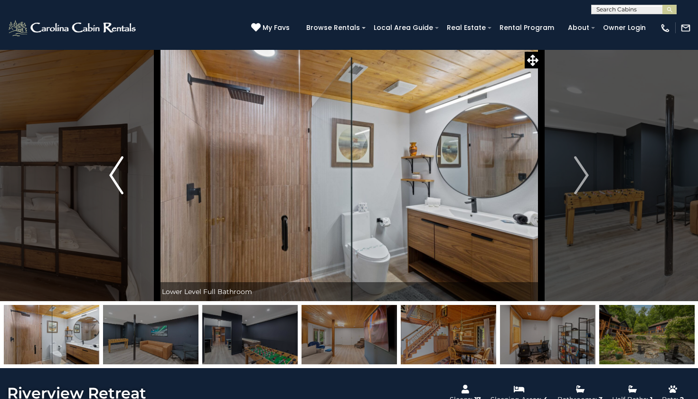
click at [117, 179] on img "Previous" at bounding box center [116, 175] width 14 height 38
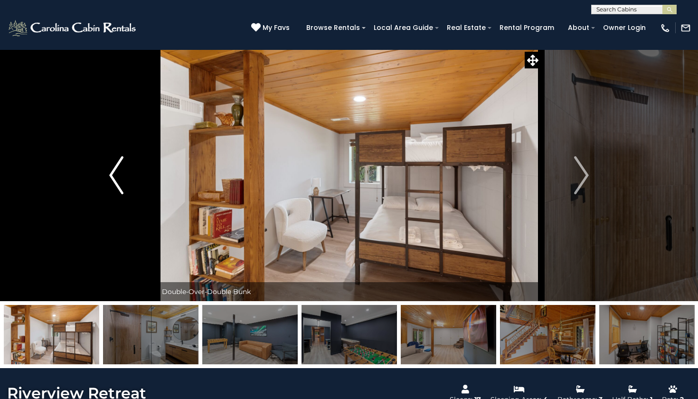
click at [117, 179] on img "Previous" at bounding box center [116, 175] width 14 height 38
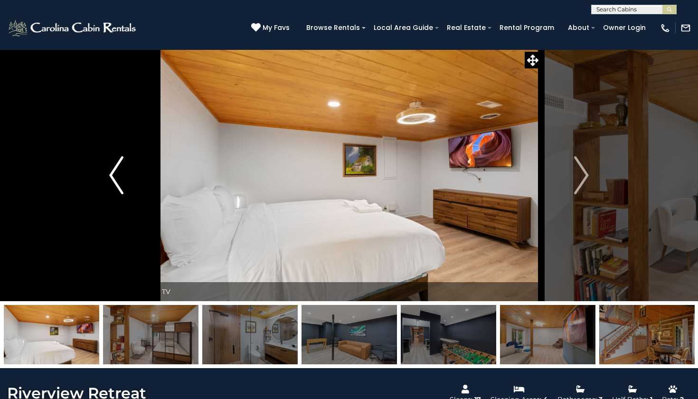
click at [117, 179] on img "Previous" at bounding box center [116, 175] width 14 height 38
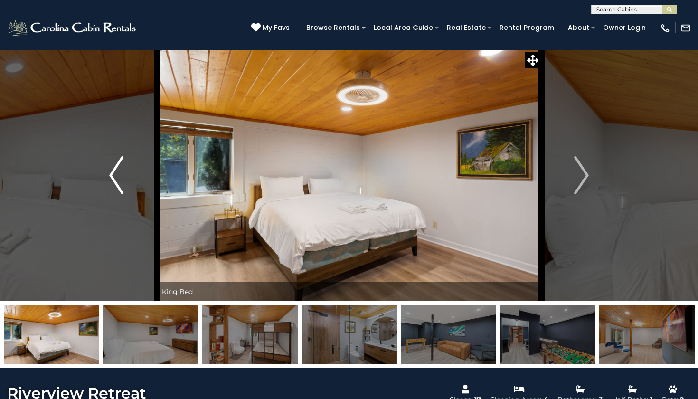
click at [117, 179] on img "Previous" at bounding box center [116, 175] width 14 height 38
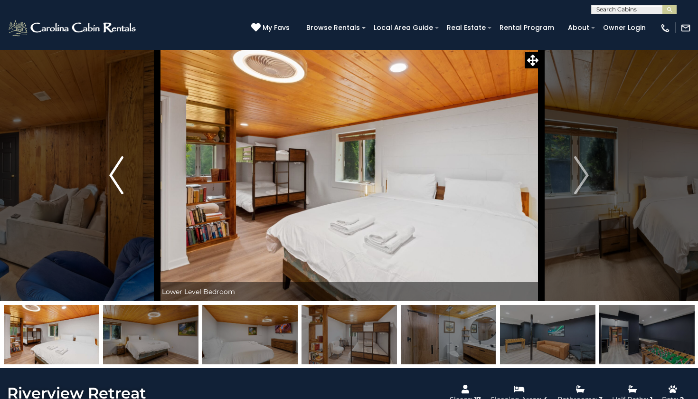
click at [117, 179] on img "Previous" at bounding box center [116, 175] width 14 height 38
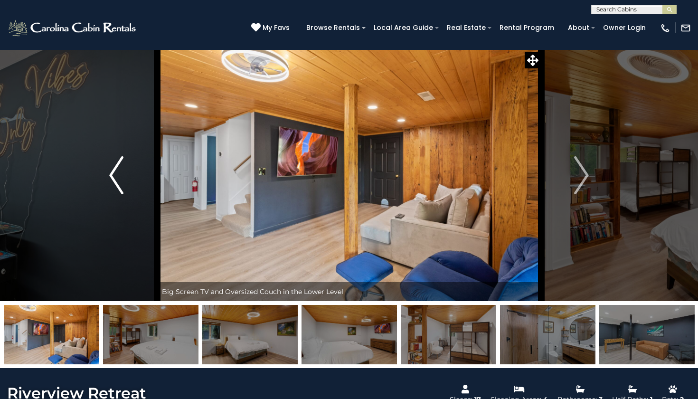
click at [117, 179] on img "Previous" at bounding box center [116, 175] width 14 height 38
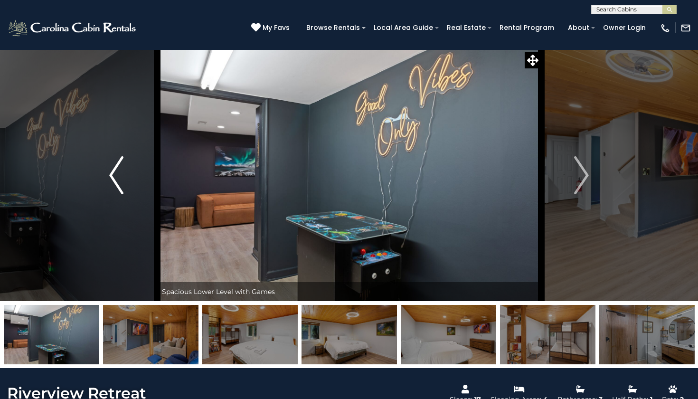
click at [117, 179] on img "Previous" at bounding box center [116, 175] width 14 height 38
